Goal: Find specific page/section: Find specific page/section

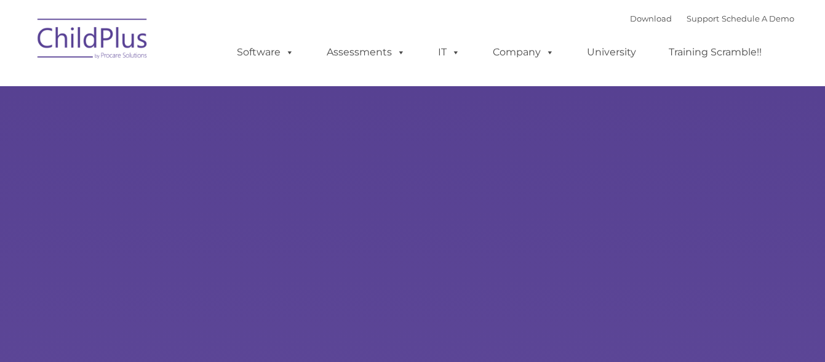
type input ""
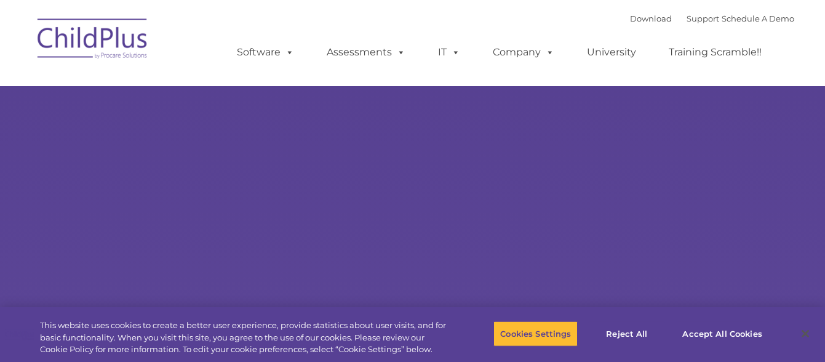
select select "MEDIUM"
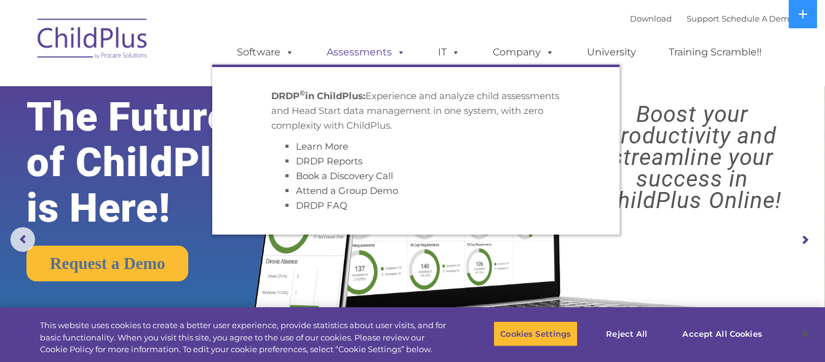
click at [352, 50] on link "Assessments" at bounding box center [365, 52] width 103 height 25
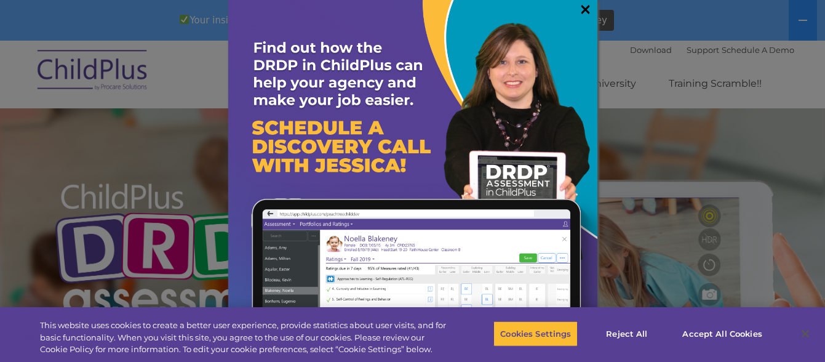
click at [578, 9] on link "×" at bounding box center [585, 9] width 14 height 12
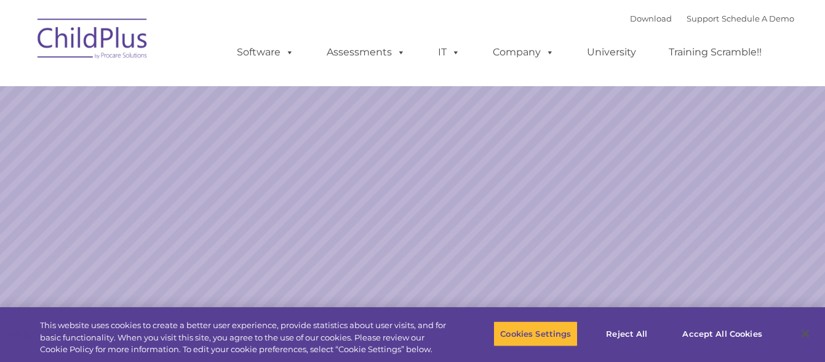
select select "MEDIUM"
